Goal: Transaction & Acquisition: Purchase product/service

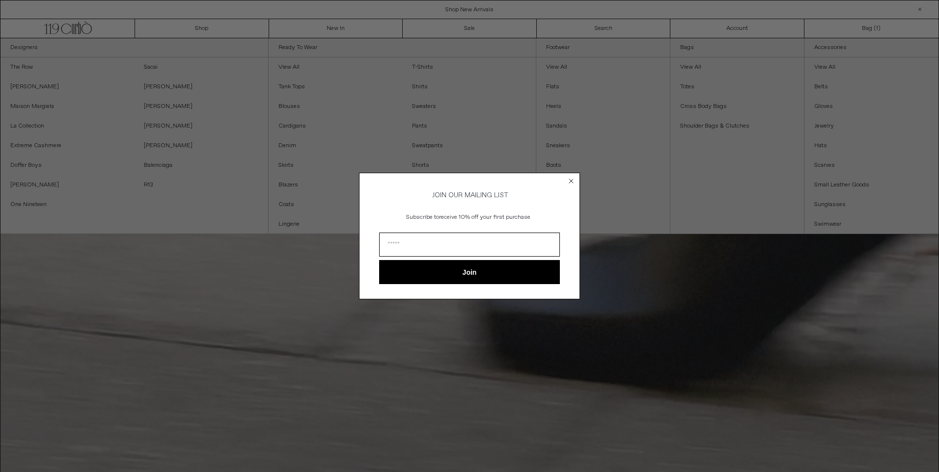
click at [571, 181] on circle "Close dialog" at bounding box center [571, 180] width 9 height 9
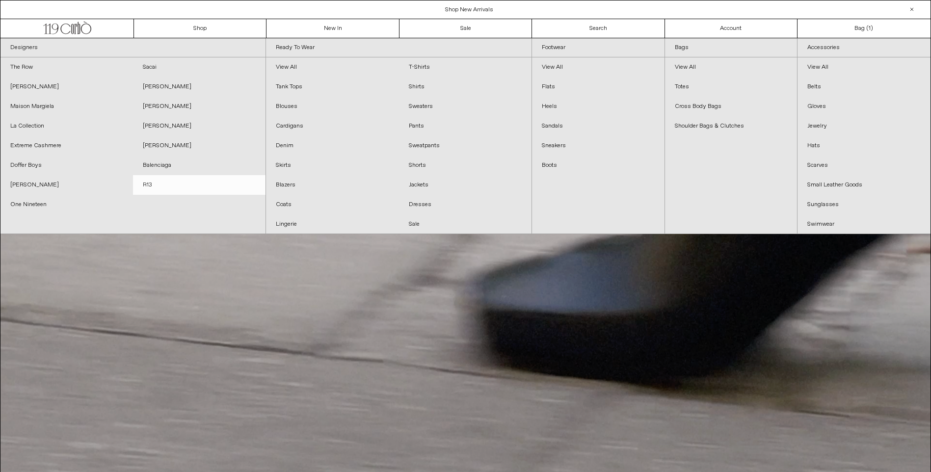
click at [153, 183] on link "R13" at bounding box center [199, 185] width 133 height 20
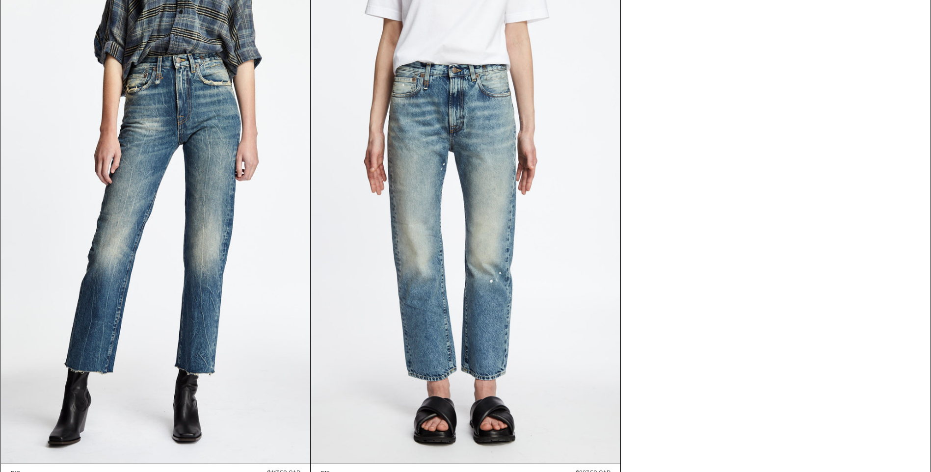
scroll to position [7514, 0]
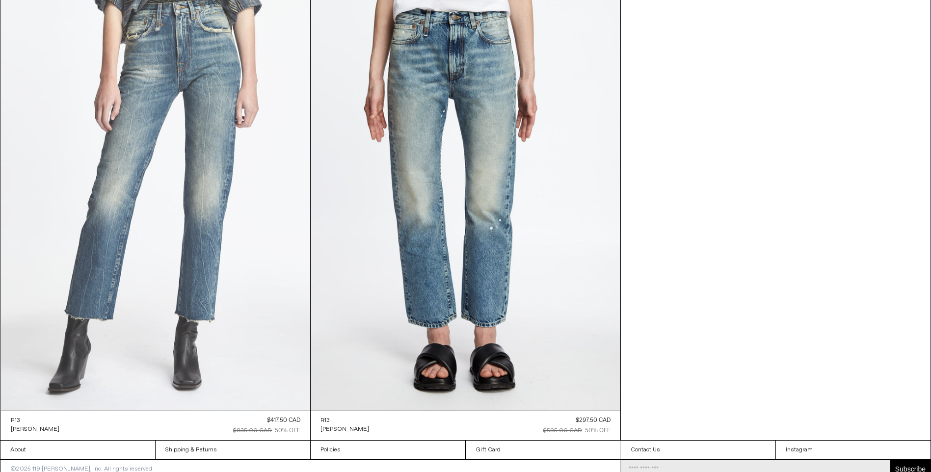
click at [171, 207] on at bounding box center [156, 178] width 310 height 464
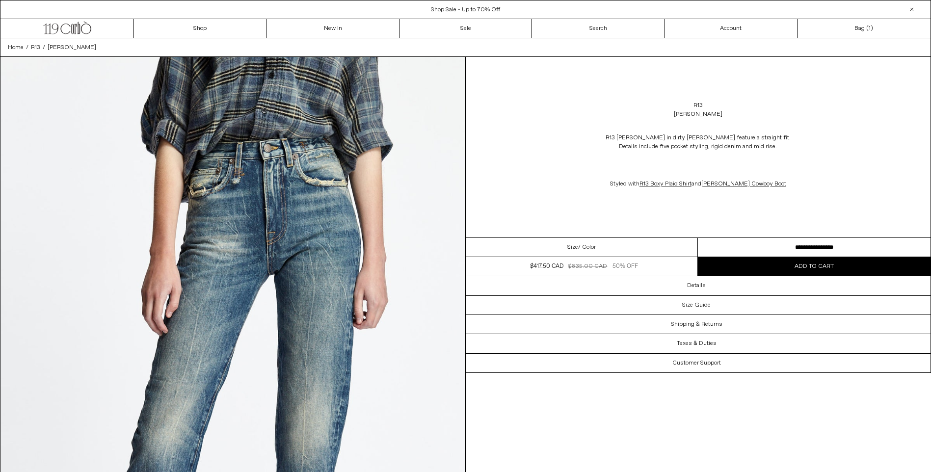
click at [764, 245] on select "**********" at bounding box center [814, 247] width 233 height 19
click at [729, 162] on p at bounding box center [698, 165] width 196 height 19
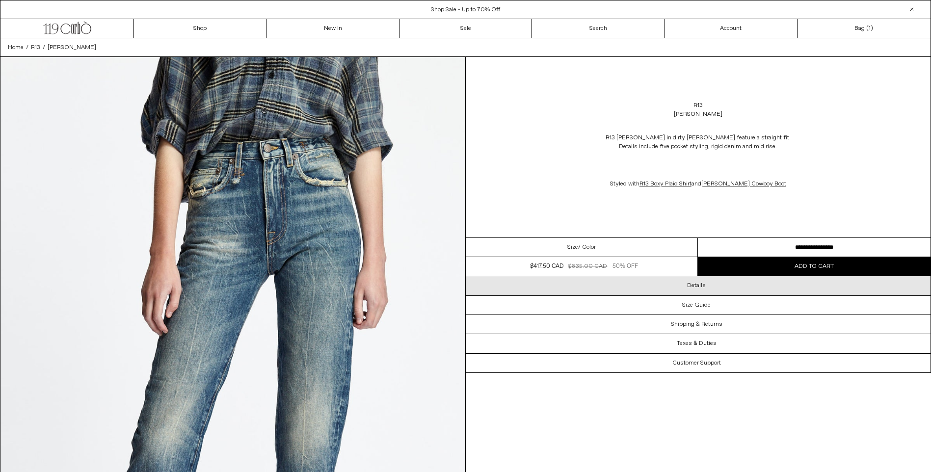
click at [690, 288] on h3 "Details" at bounding box center [696, 285] width 19 height 7
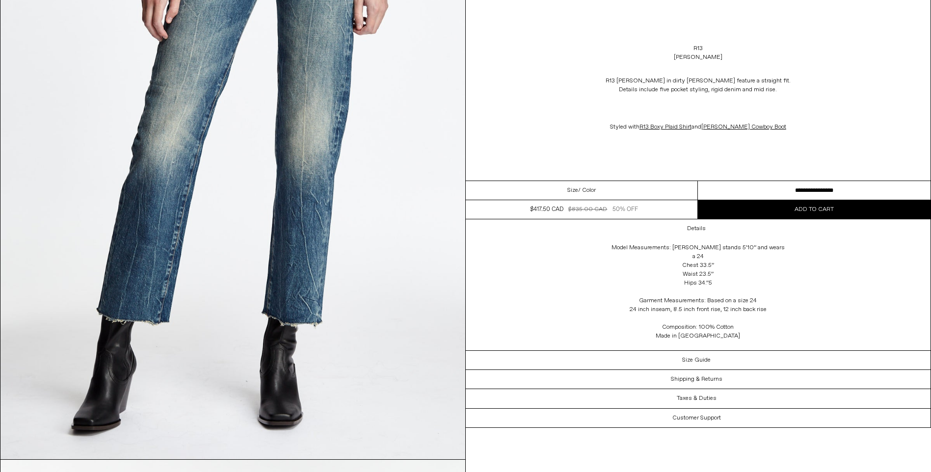
scroll to position [393, 0]
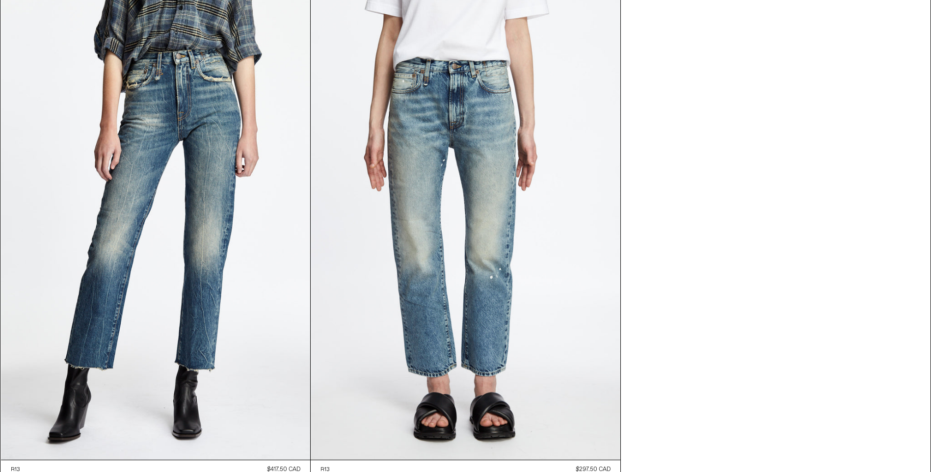
scroll to position [7522, 0]
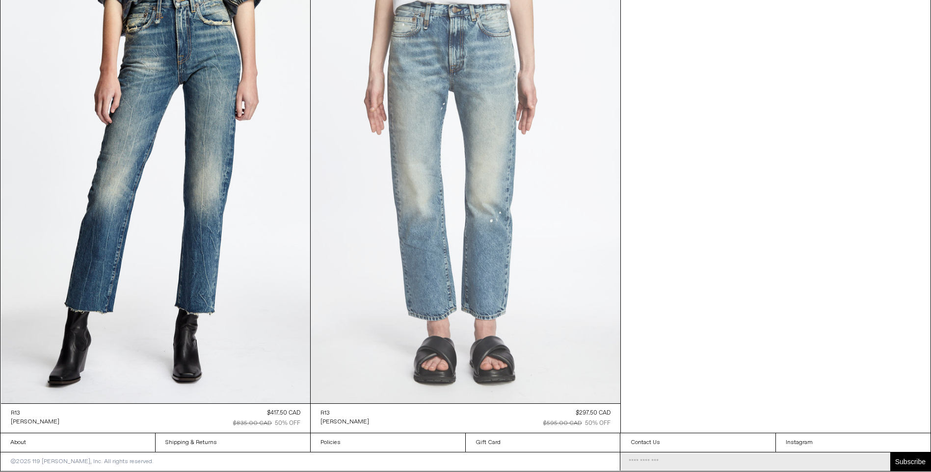
click at [444, 201] on at bounding box center [466, 171] width 310 height 464
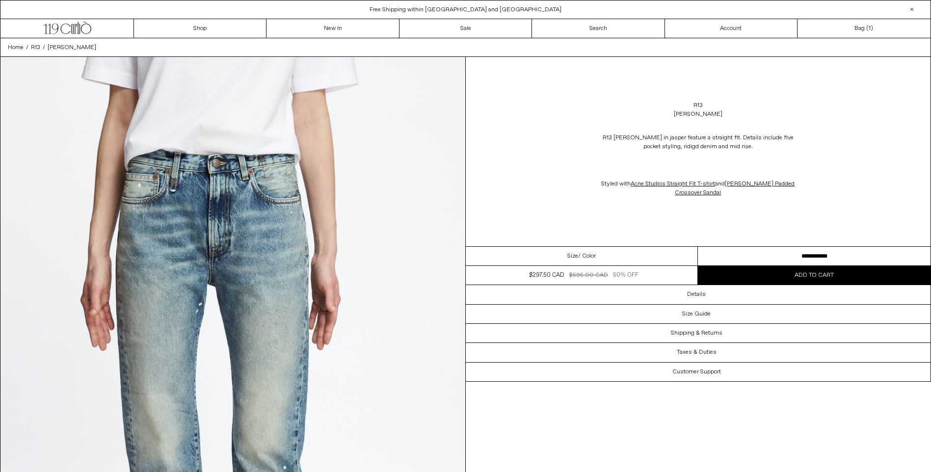
click at [782, 257] on select "**********" at bounding box center [814, 256] width 233 height 19
drag, startPoint x: 727, startPoint y: 115, endPoint x: 682, endPoint y: 93, distance: 49.8
click at [682, 93] on div "R13 [PERSON_NAME] R13 [PERSON_NAME] in jasper feature a straight fit. Details i…" at bounding box center [698, 151] width 465 height 189
drag, startPoint x: 682, startPoint y: 93, endPoint x: 692, endPoint y: 113, distance: 22.8
copy div "R13 [PERSON_NAME]"
